Goal: Navigation & Orientation: Find specific page/section

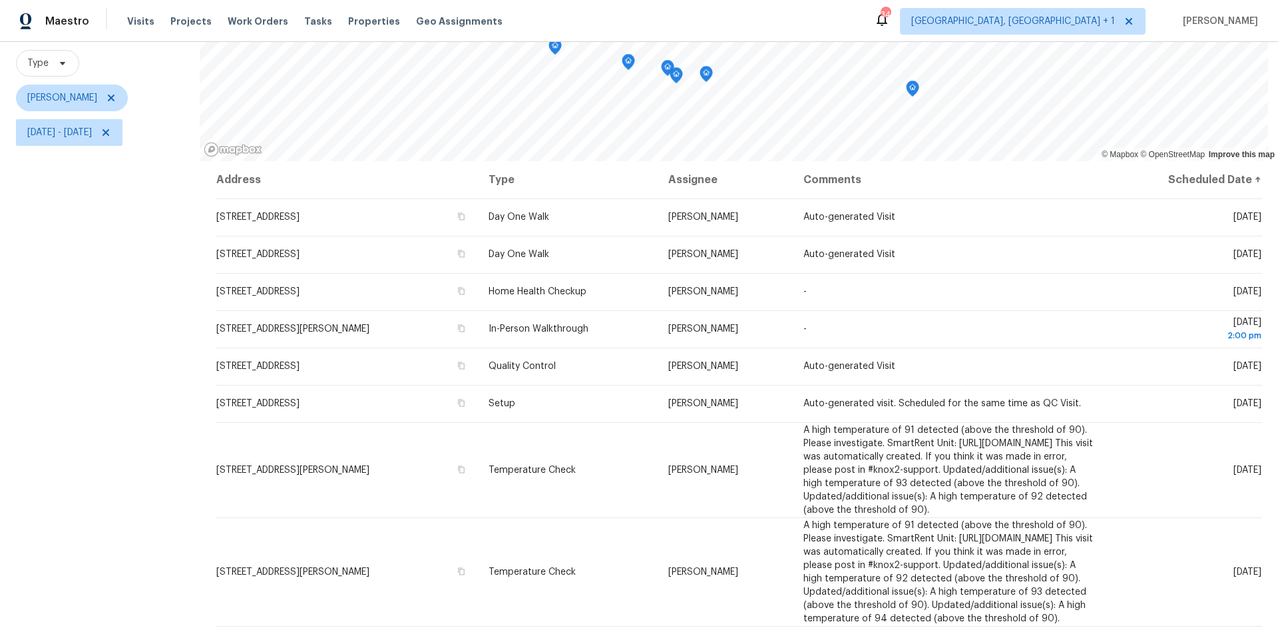
scroll to position [132, 0]
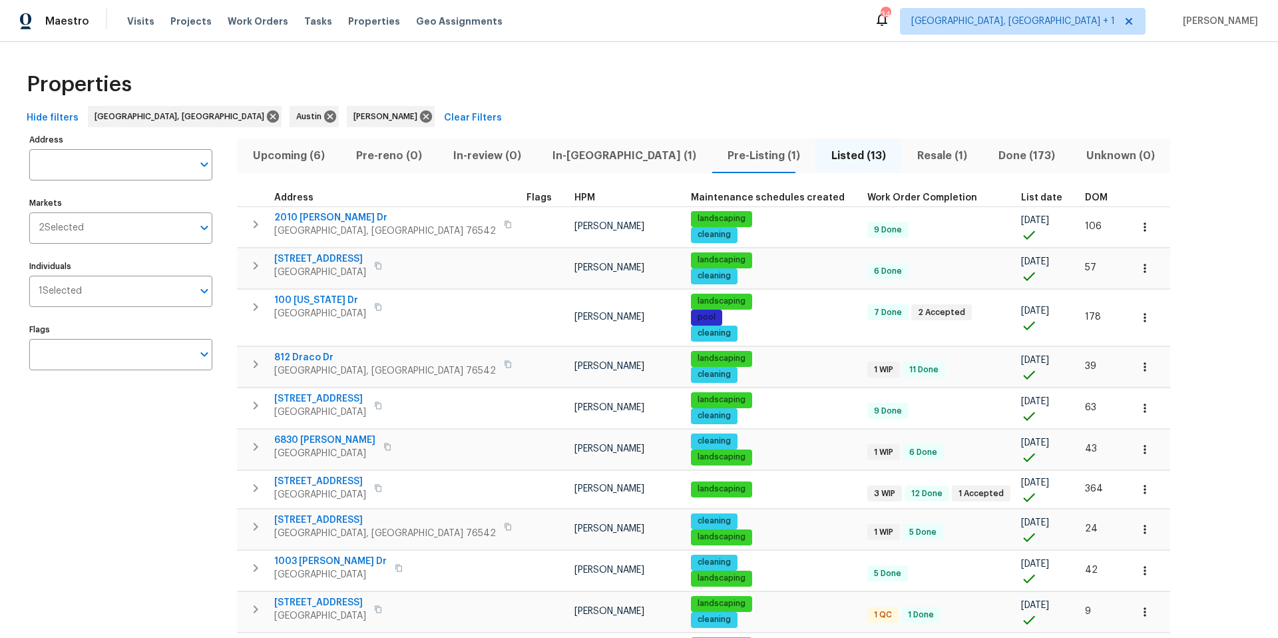
scroll to position [51, 0]
click at [720, 150] on span "Pre-Listing (2)" at bounding box center [764, 155] width 89 height 19
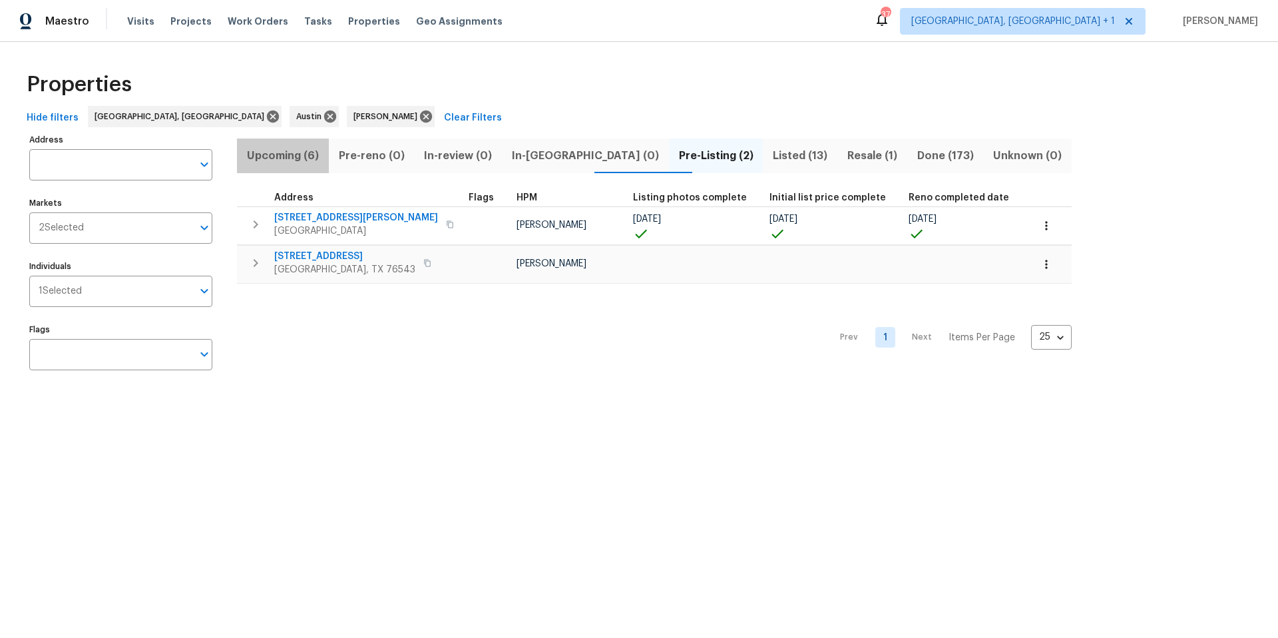
click at [303, 150] on span "Upcoming (6)" at bounding box center [283, 155] width 76 height 19
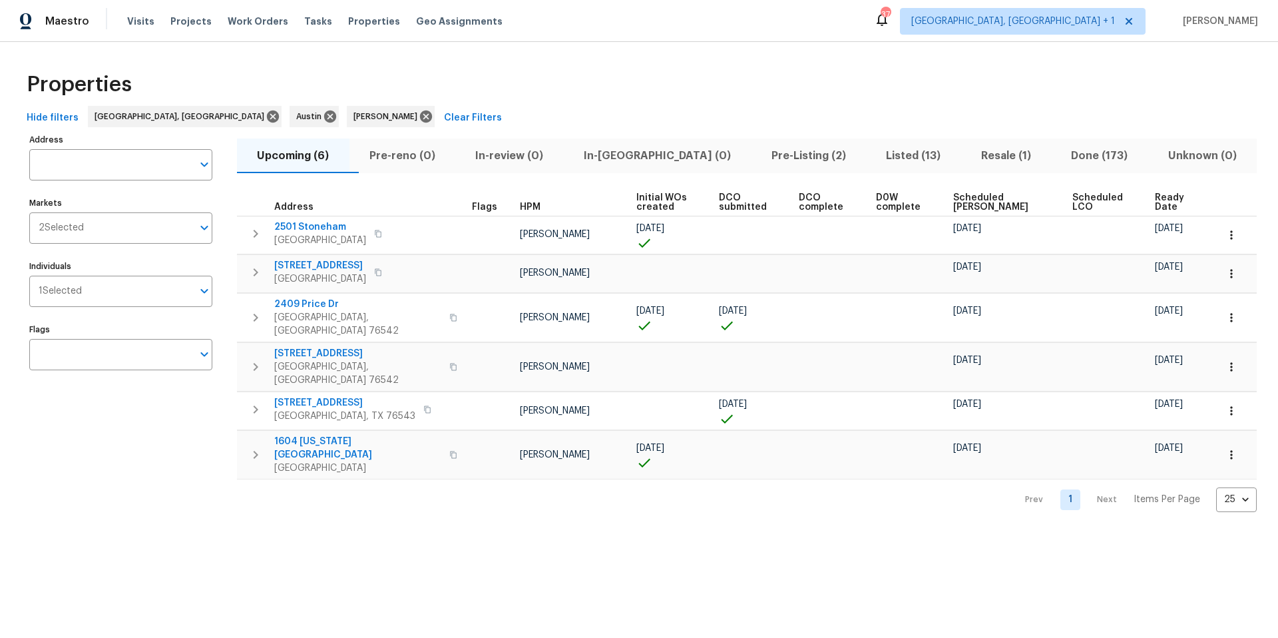
click at [989, 196] on span "Scheduled [PERSON_NAME]" at bounding box center [1002, 202] width 97 height 19
